Goal: Information Seeking & Learning: Learn about a topic

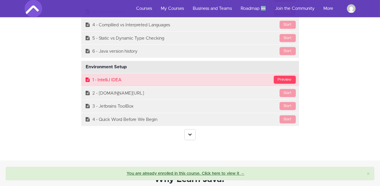
scroll to position [1563, 0]
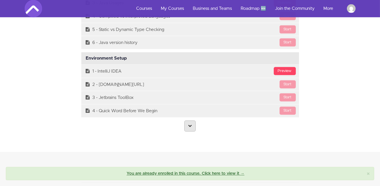
click at [191, 122] on link at bounding box center [189, 126] width 11 height 11
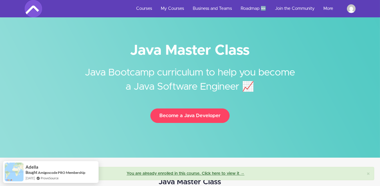
scroll to position [0, 0]
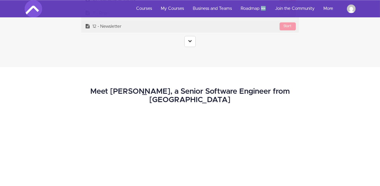
scroll to position [2447, 0]
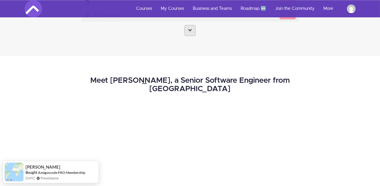
click at [185, 30] on link at bounding box center [189, 30] width 11 height 11
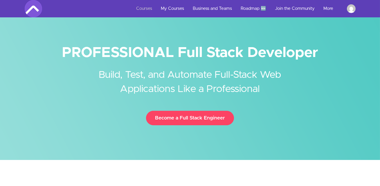
scroll to position [0, 0]
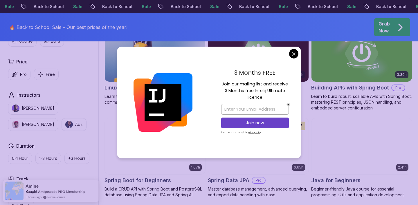
scroll to position [198, 0]
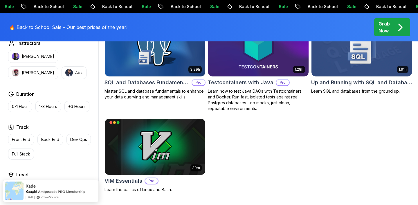
scroll to position [1595, 0]
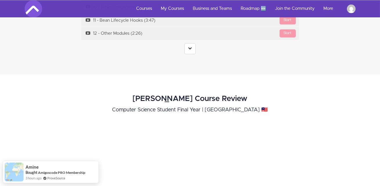
scroll to position [2096, 0]
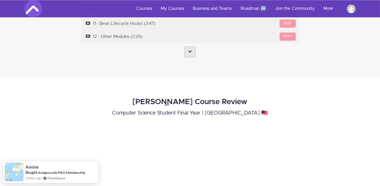
click at [189, 50] on icon at bounding box center [190, 52] width 4 height 4
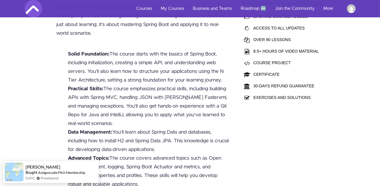
scroll to position [0, 0]
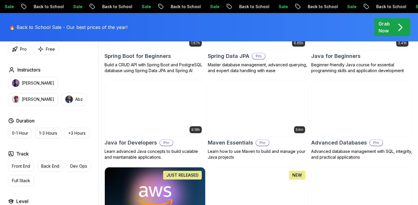
scroll to position [326, 0]
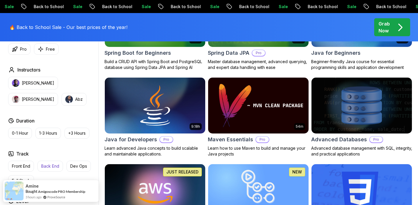
click at [57, 163] on button "Back End" at bounding box center [50, 166] width 26 height 11
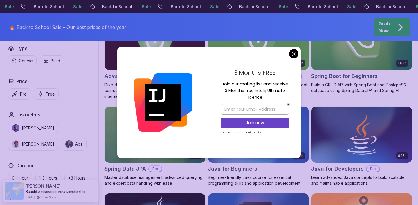
scroll to position [213, 0]
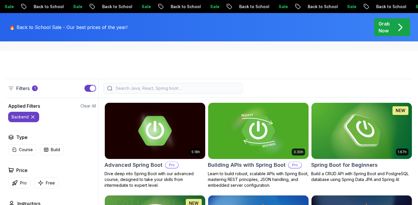
scroll to position [123, 0]
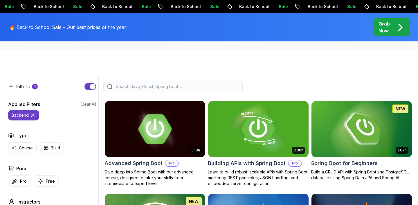
click at [33, 115] on icon at bounding box center [33, 116] width 6 height 6
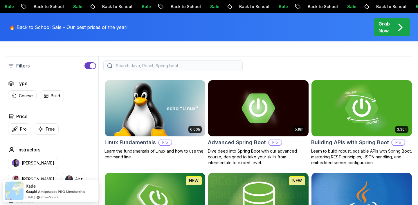
scroll to position [145, 0]
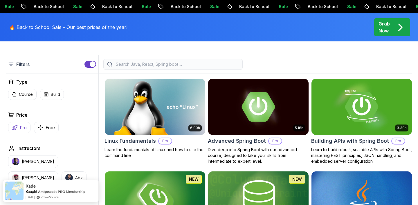
click at [22, 126] on p "Pro" at bounding box center [23, 128] width 7 height 6
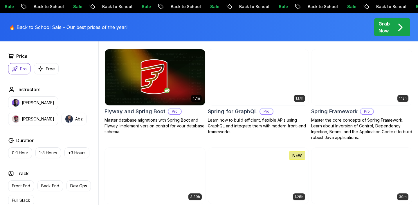
scroll to position [1178, 0]
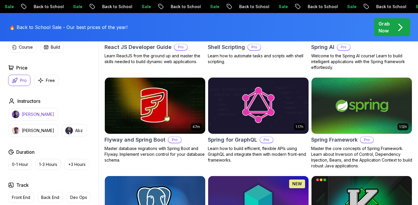
click at [27, 81] on button "Pro" at bounding box center [19, 80] width 22 height 11
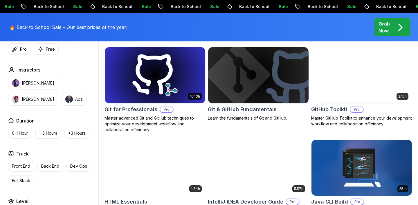
scroll to position [635, 0]
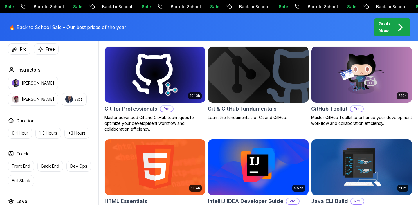
click at [250, 73] on img at bounding box center [257, 74] width 105 height 59
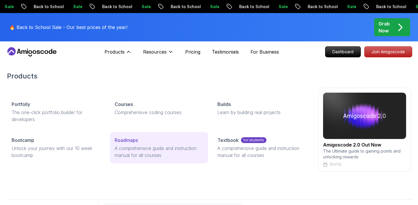
click at [128, 149] on p "A comprehensive guide and instruction manual for all courses" at bounding box center [159, 152] width 89 height 14
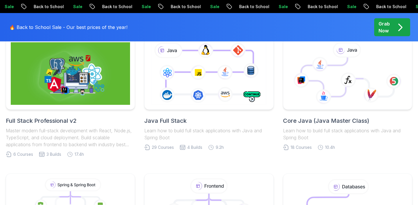
scroll to position [160, 0]
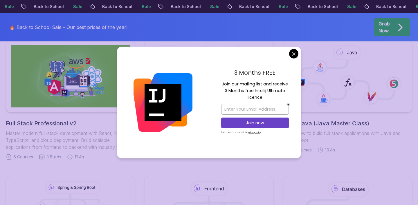
click at [299, 55] on div "3 Months FREE Join our mailing list and receive 3 Months free Intellij Ultimate…" at bounding box center [255, 103] width 92 height 112
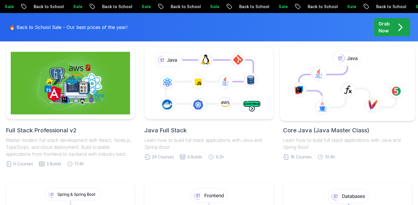
scroll to position [152, 0]
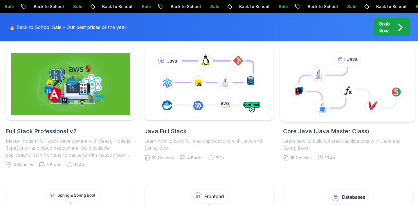
click at [348, 75] on icon at bounding box center [346, 87] width 97 height 41
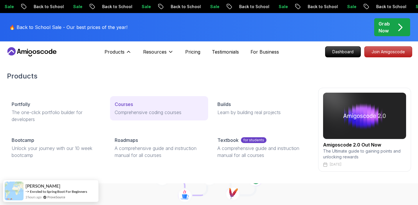
click at [132, 116] on p "Comprehensive coding courses" at bounding box center [159, 112] width 89 height 7
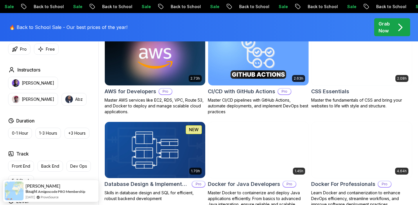
scroll to position [457, 0]
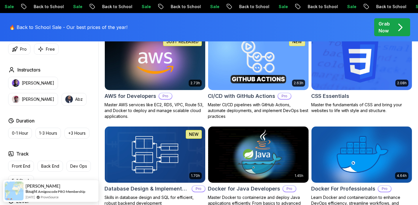
click at [166, 77] on img at bounding box center [154, 61] width 105 height 59
